Goal: Transaction & Acquisition: Purchase product/service

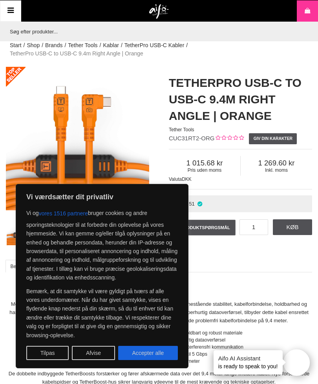
click at [295, 336] on li "Længde på 9,4 meter med bevaret hurtig dataoverførsel" at bounding box center [167, 339] width 291 height 7
click at [196, 73] on div "TetherPro USB-C to USB-C 9.4m Right Angle | Orange Tether Tools" at bounding box center [240, 100] width 143 height 66
click at [139, 355] on button "Accepter alle" at bounding box center [148, 353] width 60 height 14
checkbox input "true"
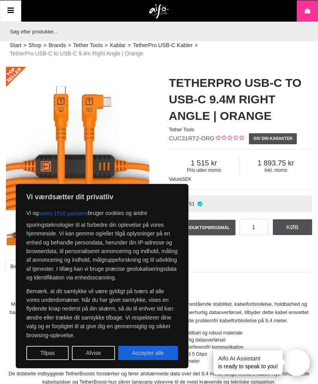
checkbox input "true"
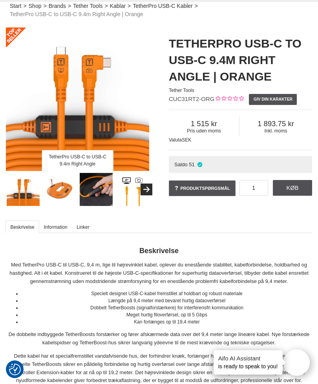
scroll to position [35, 0]
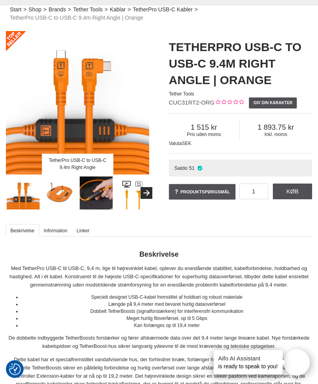
click at [169, 33] on div "TetherPro USB-C to USB-C 9.4m Right Angle | Orange Tether Tools" at bounding box center [240, 64] width 143 height 66
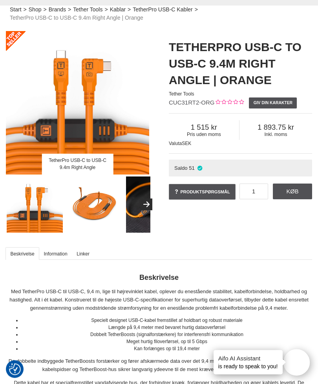
scroll to position [0, 0]
